Goal: Check status: Check status

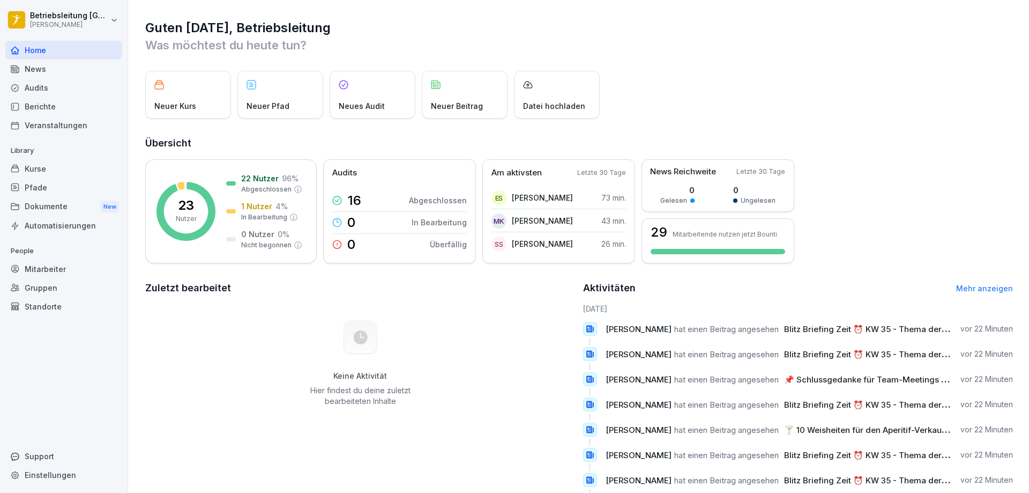
click at [36, 69] on div "News" at bounding box center [63, 69] width 117 height 19
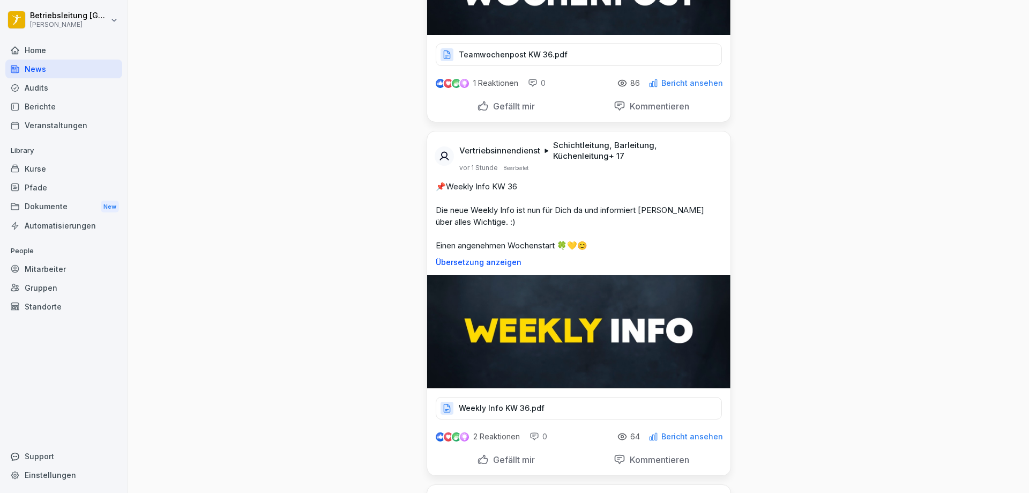
scroll to position [268, 0]
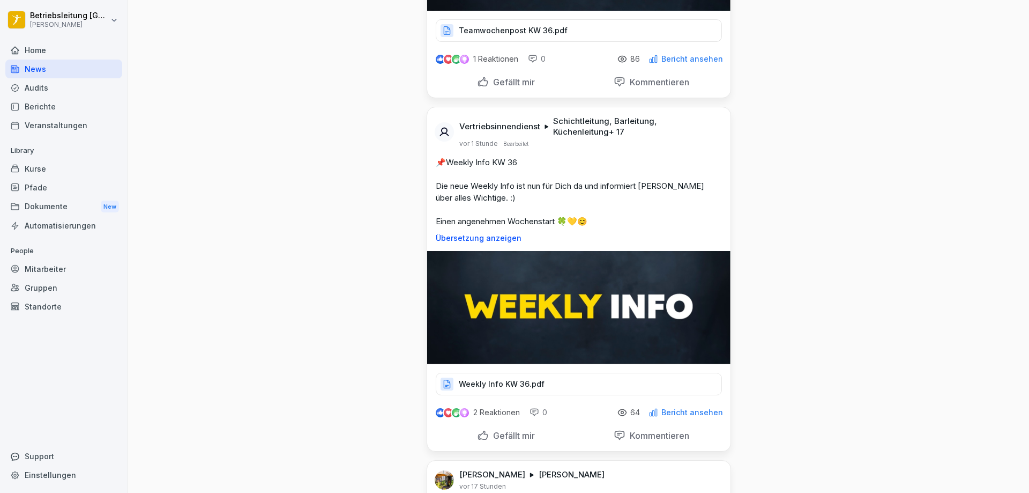
click at [526, 389] on p "Weekly Info KW 36.pdf" at bounding box center [502, 383] width 86 height 11
click at [517, 382] on p "Weekly Info KW 36.pdf" at bounding box center [502, 383] width 86 height 11
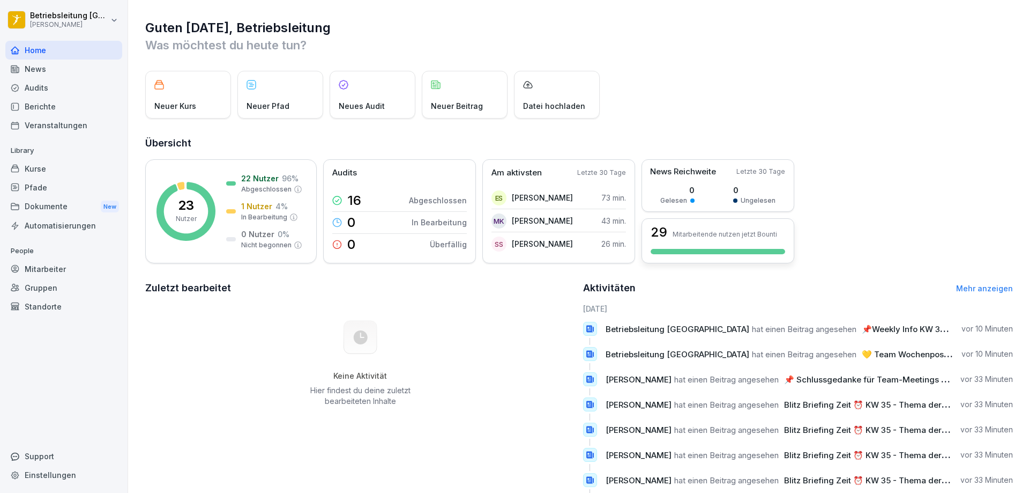
click at [722, 234] on p "Mitarbeitende nutzen jetzt Bounti" at bounding box center [725, 234] width 105 height 8
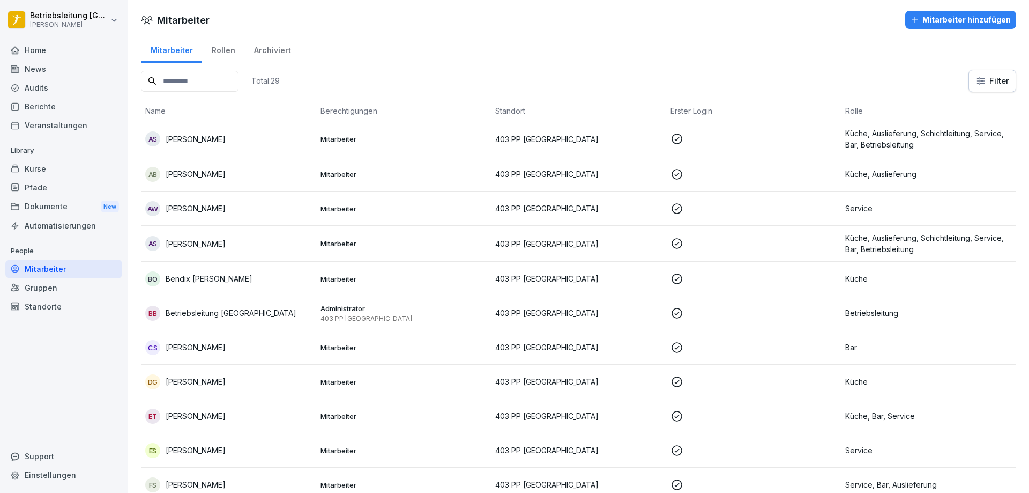
click at [32, 167] on div "Kurse" at bounding box center [63, 168] width 117 height 19
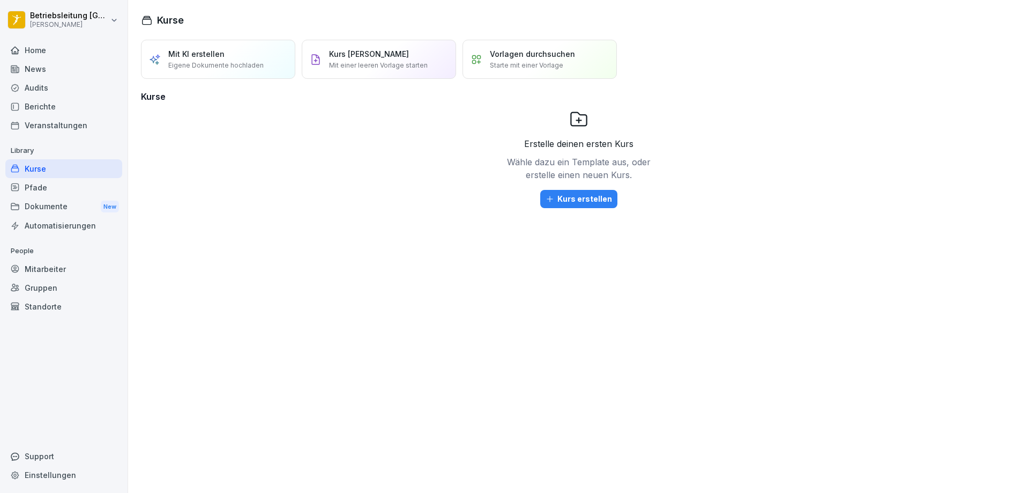
click at [43, 274] on div "Mitarbeiter" at bounding box center [63, 268] width 117 height 19
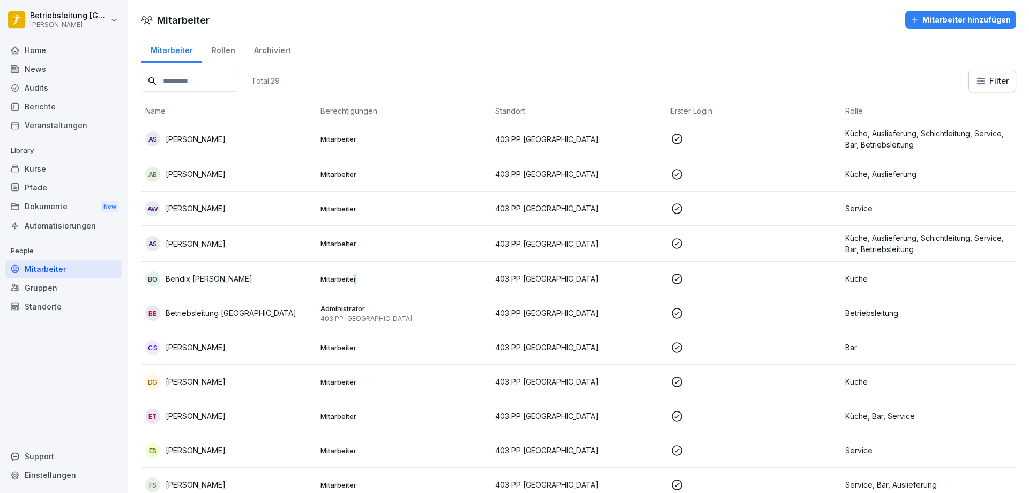
click at [355, 285] on td "Mitarbeiter" at bounding box center [403, 279] width 175 height 34
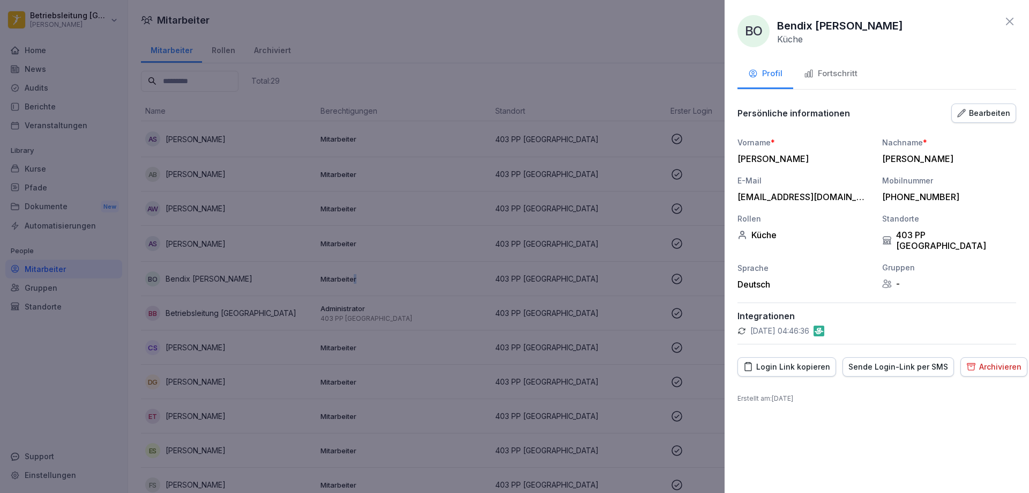
click at [836, 78] on div "Fortschritt" at bounding box center [831, 74] width 54 height 12
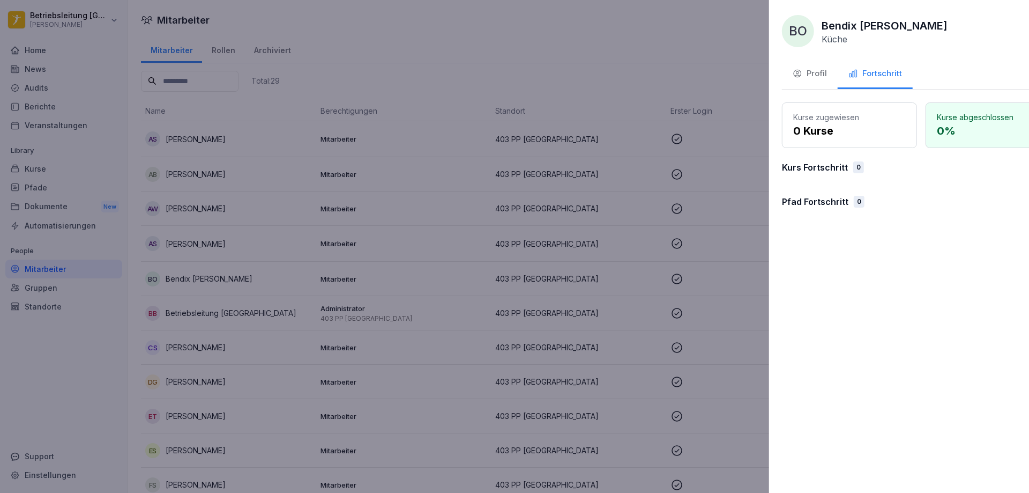
click at [659, 186] on div at bounding box center [514, 246] width 1029 height 493
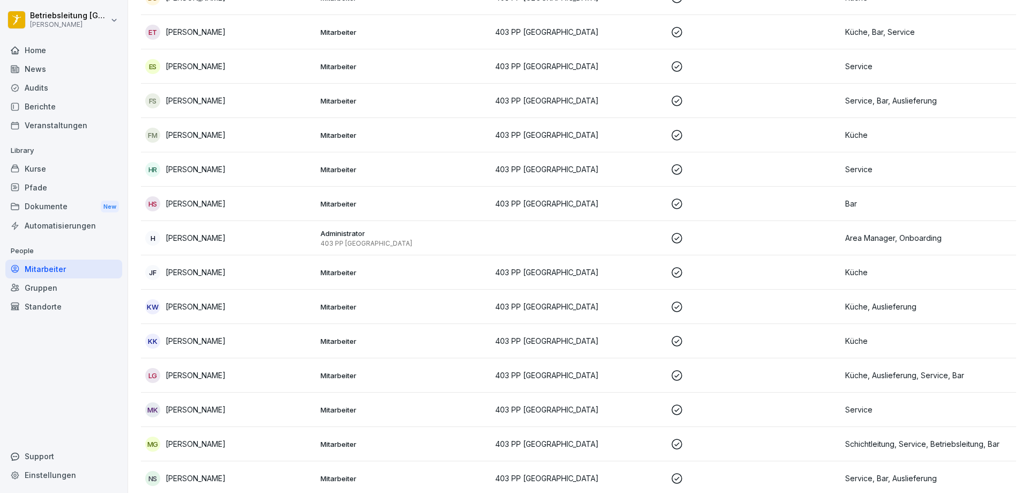
scroll to position [322, 0]
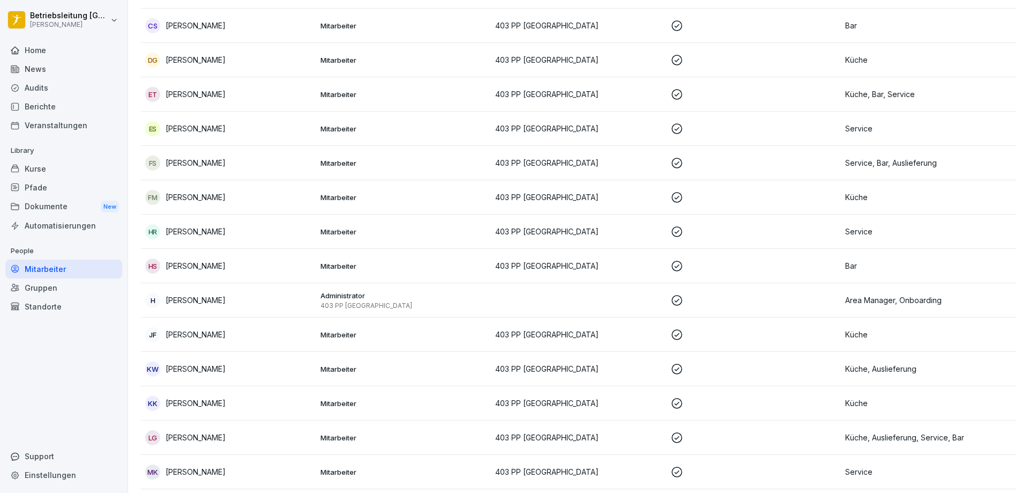
click at [276, 269] on div "HS [PERSON_NAME]" at bounding box center [228, 265] width 167 height 15
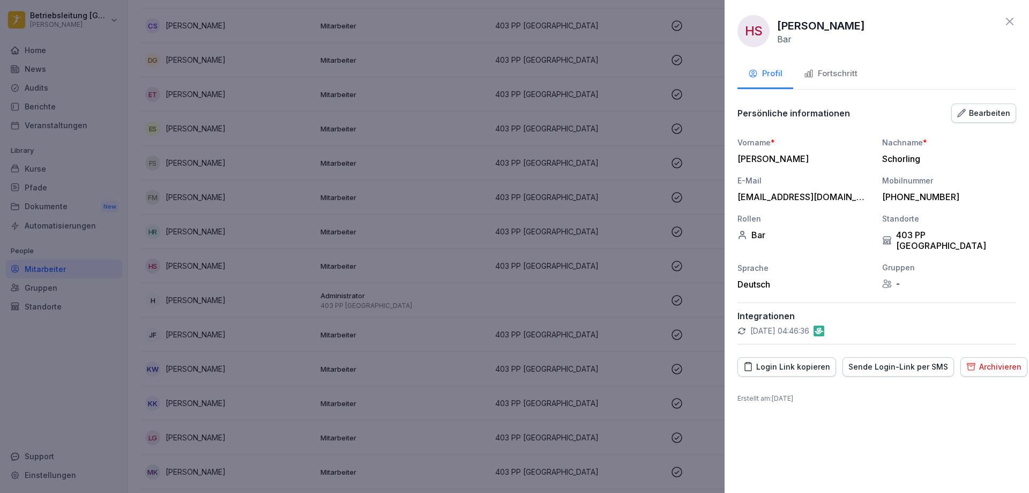
click at [832, 79] on div "Fortschritt" at bounding box center [831, 74] width 54 height 12
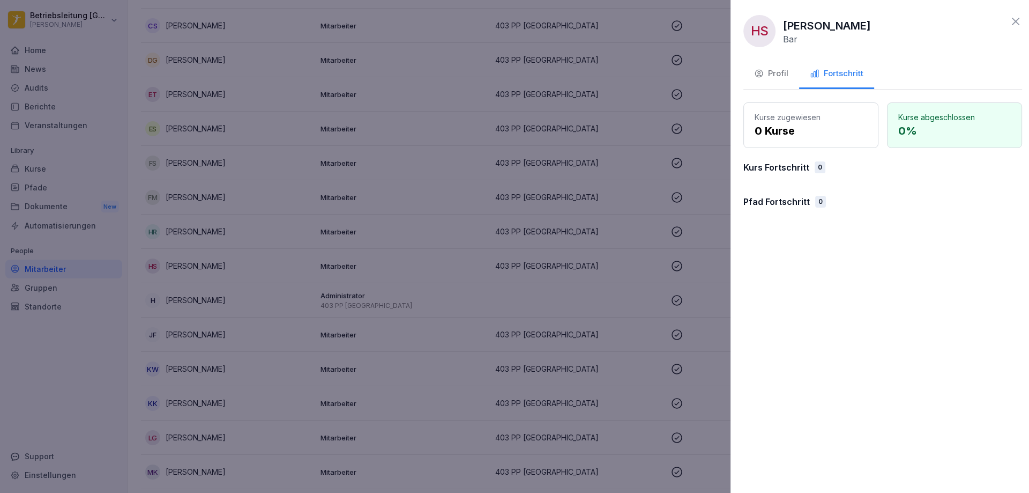
click at [578, 250] on div at bounding box center [514, 246] width 1029 height 493
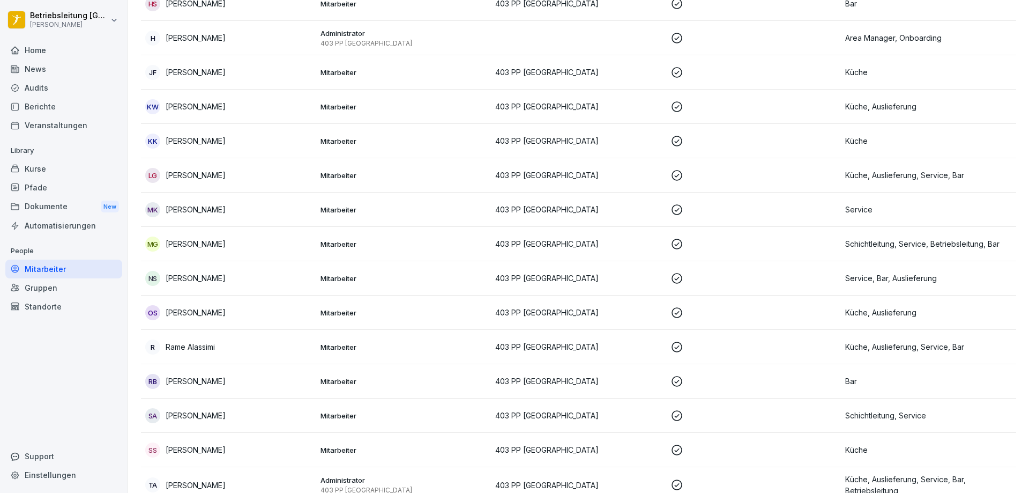
scroll to position [645, 0]
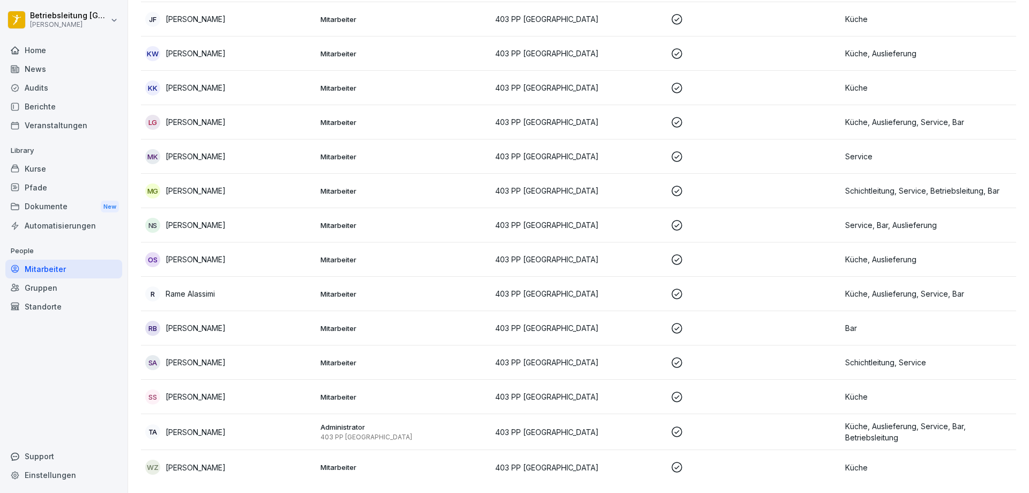
click at [245, 424] on div "TA [PERSON_NAME]" at bounding box center [228, 431] width 167 height 15
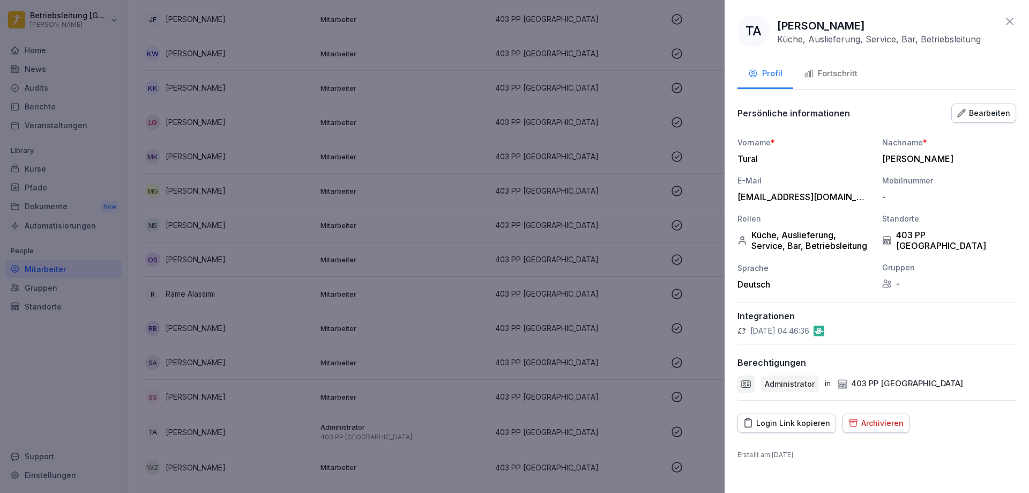
click at [845, 78] on div "Fortschritt" at bounding box center [831, 74] width 54 height 12
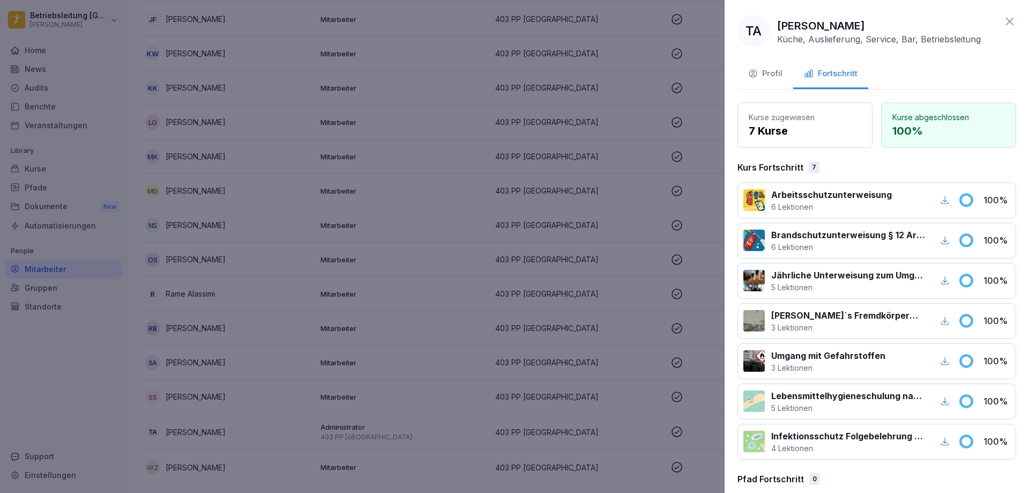
click at [529, 280] on div at bounding box center [514, 246] width 1029 height 493
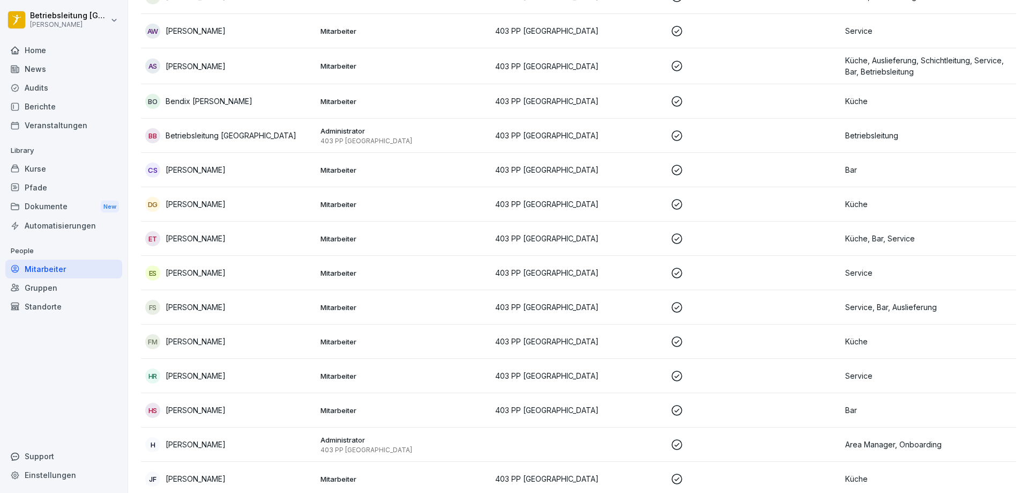
scroll to position [162, 0]
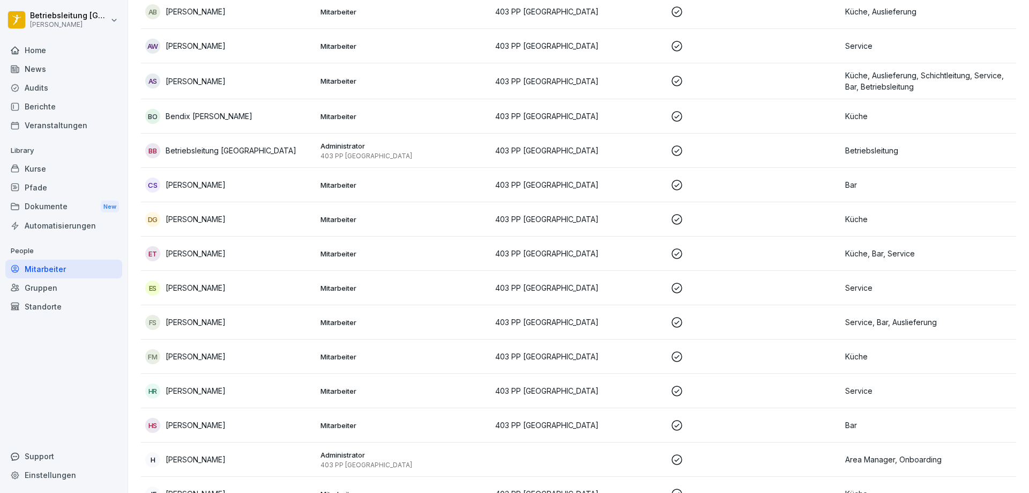
click at [280, 189] on div "CS [PERSON_NAME]" at bounding box center [228, 184] width 167 height 15
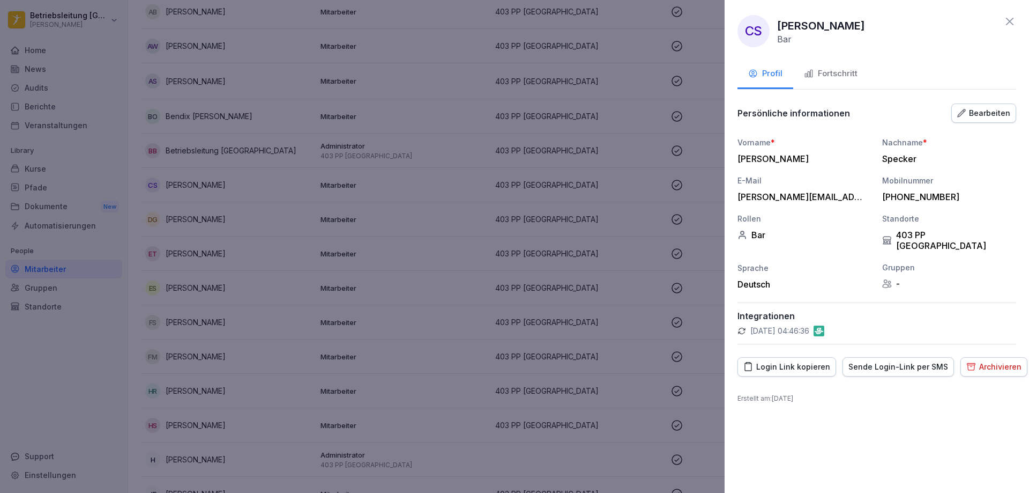
click at [833, 72] on div "Fortschritt" at bounding box center [831, 74] width 54 height 12
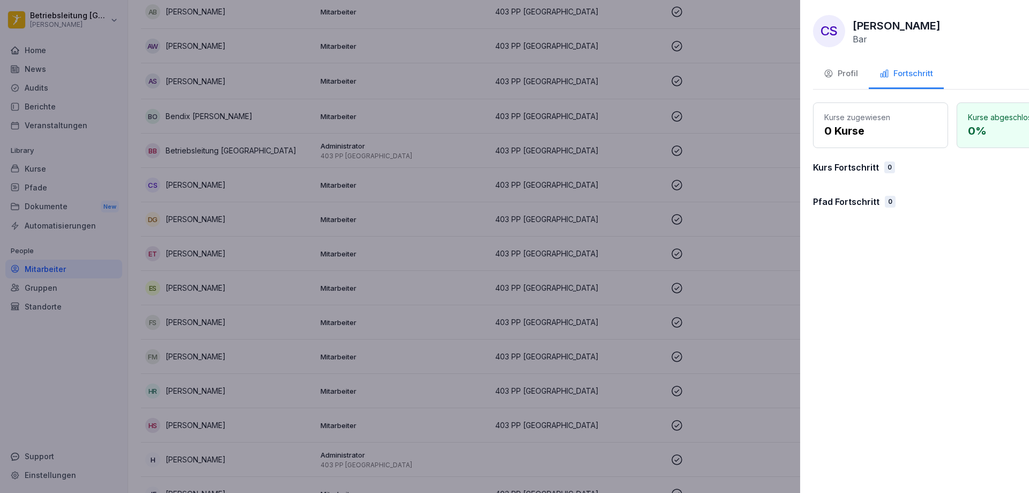
click at [592, 245] on div at bounding box center [514, 246] width 1029 height 493
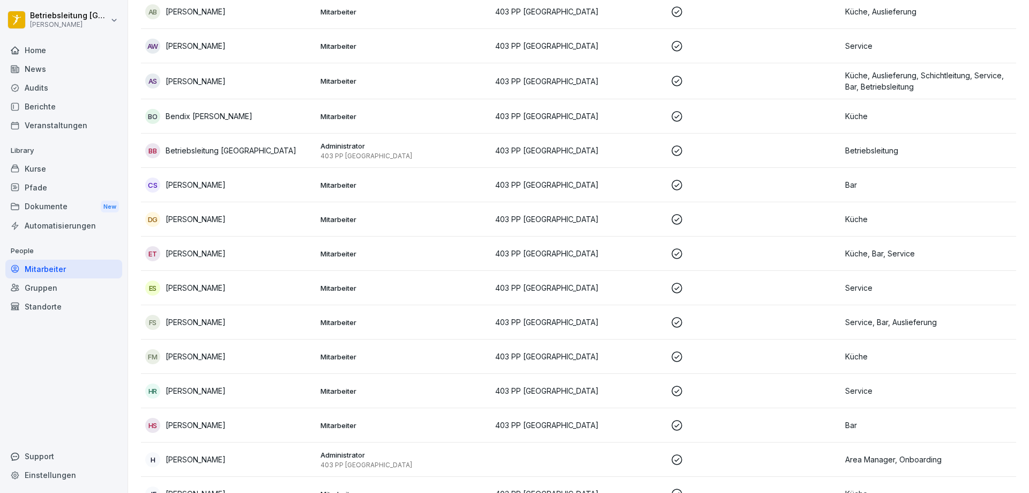
click at [43, 68] on div "News" at bounding box center [63, 69] width 117 height 19
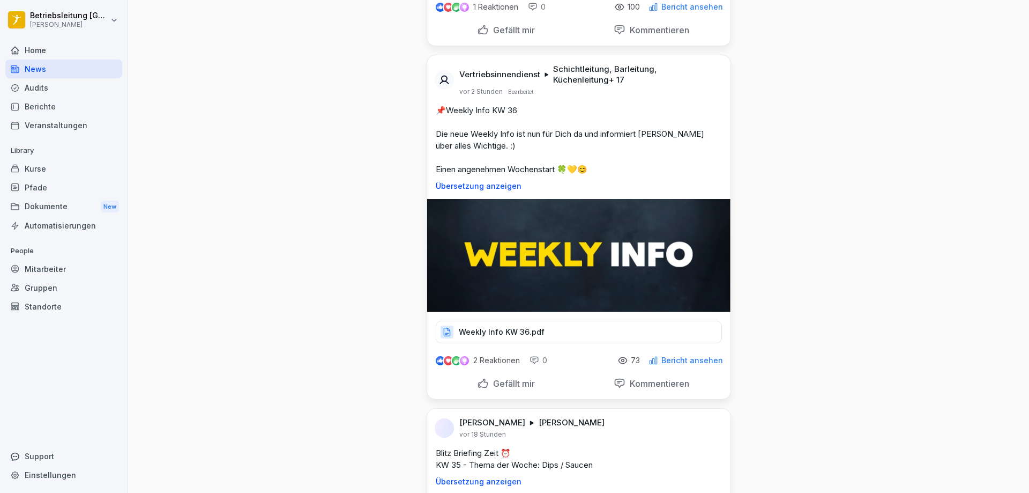
scroll to position [322, 0]
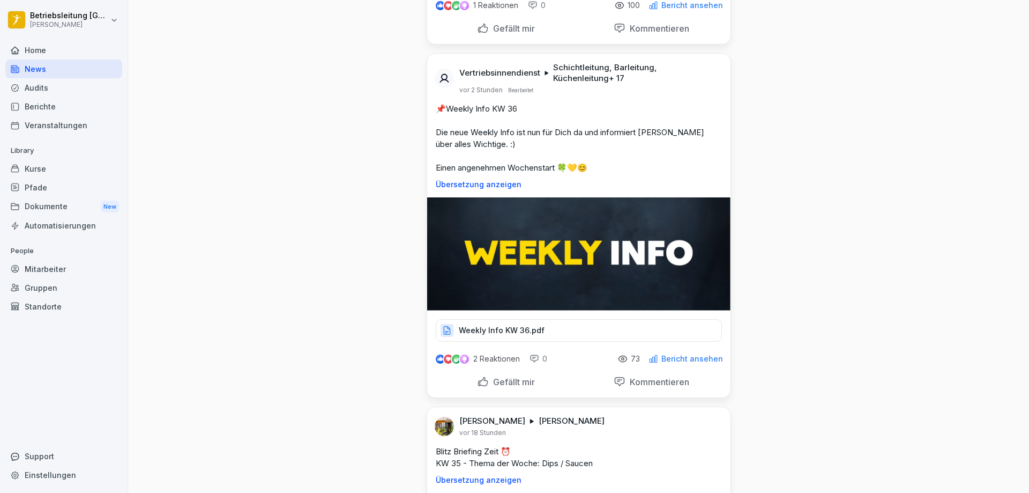
click at [492, 329] on p "Weekly Info KW 36.pdf" at bounding box center [502, 330] width 86 height 11
